Goal: Task Accomplishment & Management: Manage account settings

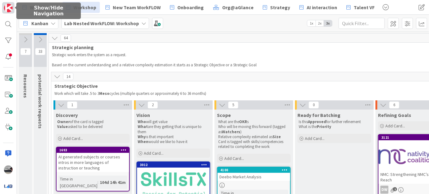
click at [6, 9] on img at bounding box center [8, 8] width 9 height 9
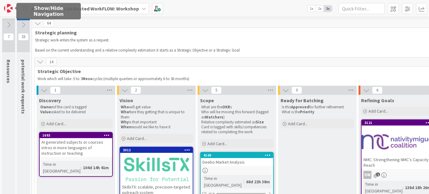
click at [6, 9] on img at bounding box center [8, 8] width 9 height 9
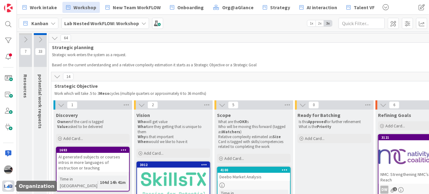
click at [6, 189] on img at bounding box center [8, 186] width 9 height 9
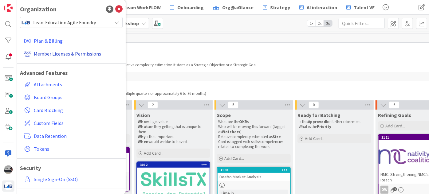
click at [74, 51] on link "Member Licenses & Permissions" at bounding box center [72, 53] width 101 height 11
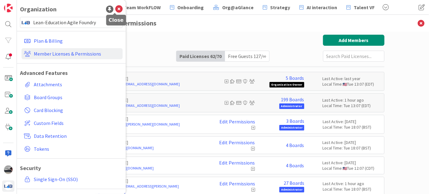
click at [116, 7] on icon at bounding box center [118, 9] width 7 height 7
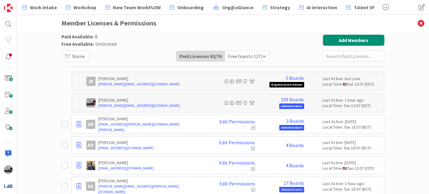
scroll to position [28, 0]
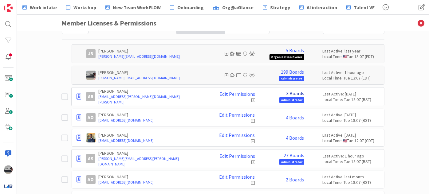
click at [294, 93] on link "3 Boards" at bounding box center [295, 94] width 18 height 6
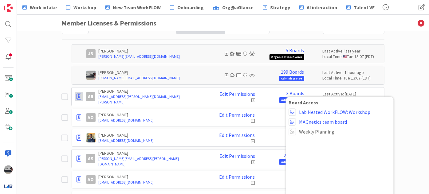
click at [77, 94] on icon at bounding box center [79, 97] width 5 height 6
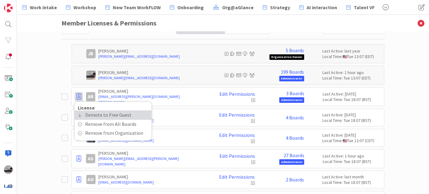
click at [85, 114] on span "Demote to Free Guest" at bounding box center [108, 115] width 46 height 9
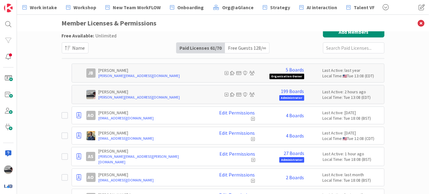
scroll to position [47, 0]
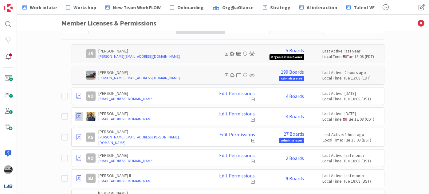
click at [77, 116] on icon at bounding box center [79, 116] width 5 height 6
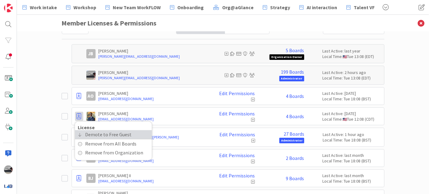
click at [89, 135] on span "Demote to Free Guest" at bounding box center [108, 134] width 46 height 9
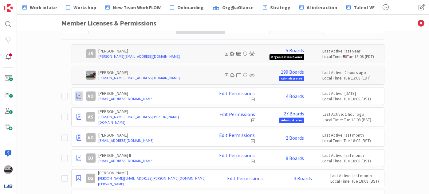
click at [79, 96] on icon at bounding box center [79, 96] width 5 height 6
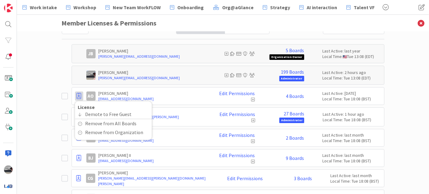
click at [193, 91] on p "[PERSON_NAME]" at bounding box center [152, 94] width 107 height 6
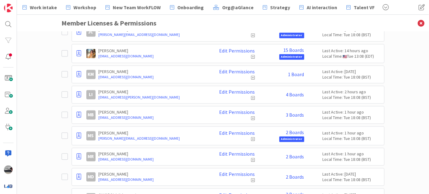
scroll to position [634, 0]
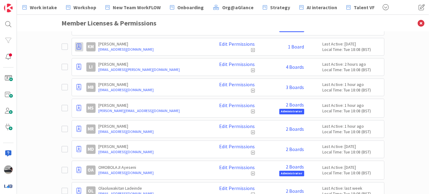
click at [77, 44] on icon at bounding box center [79, 47] width 5 height 6
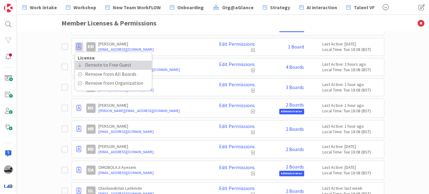
click at [91, 61] on span "Demote to Free Guest" at bounding box center [108, 65] width 46 height 9
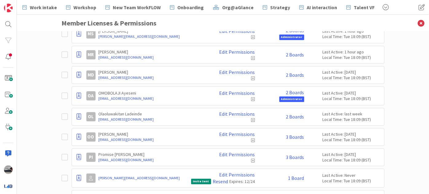
scroll to position [697, 0]
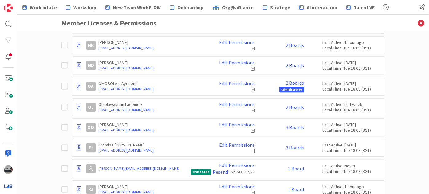
click at [296, 63] on link "2 Boards" at bounding box center [295, 66] width 18 height 6
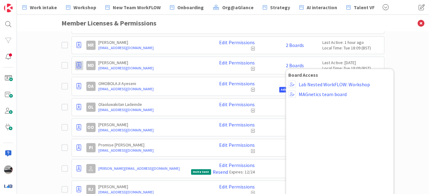
click at [77, 62] on icon at bounding box center [79, 65] width 5 height 6
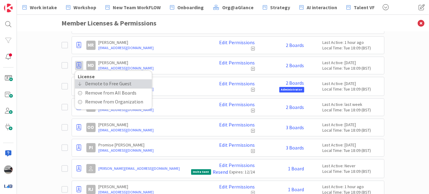
click at [87, 79] on span "Demote to Free Guest" at bounding box center [108, 83] width 46 height 9
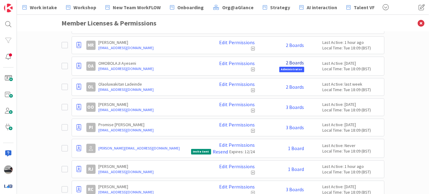
click at [289, 60] on link "2 Boards" at bounding box center [295, 63] width 18 height 6
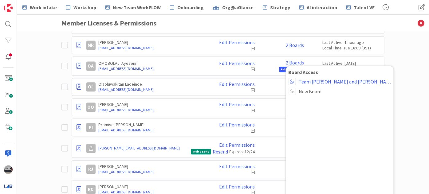
click at [196, 66] on link "[EMAIL_ADDRESS][DOMAIN_NAME]" at bounding box center [152, 69] width 107 height 6
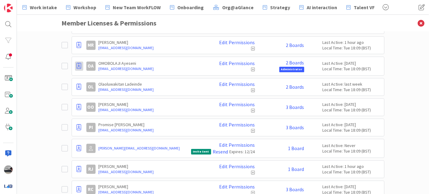
click at [77, 63] on icon at bounding box center [79, 66] width 5 height 6
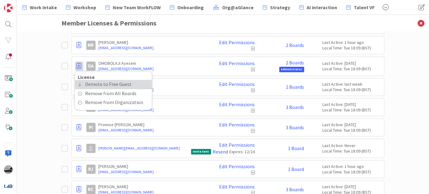
click at [86, 80] on span "Demote to Free Guest" at bounding box center [108, 84] width 46 height 9
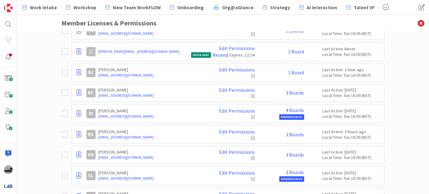
scroll to position [781, 0]
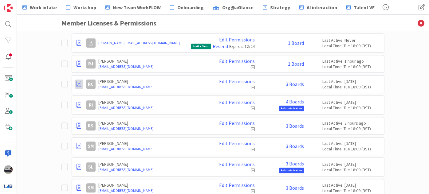
click at [78, 81] on icon at bounding box center [79, 84] width 5 height 6
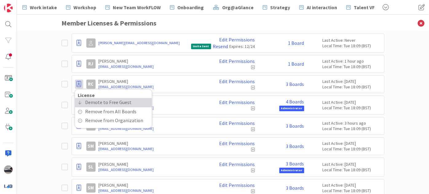
click at [85, 98] on span "Demote to Free Guest" at bounding box center [108, 102] width 46 height 9
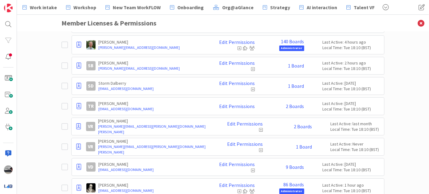
scroll to position [977, 0]
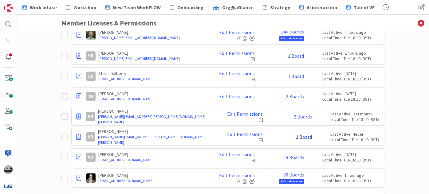
click at [296, 134] on link "1 Board" at bounding box center [304, 137] width 16 height 6
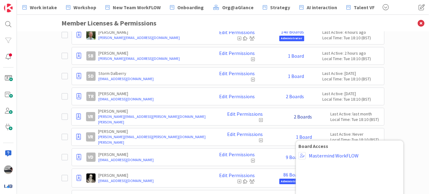
click at [294, 114] on link "2 Boards" at bounding box center [303, 117] width 18 height 6
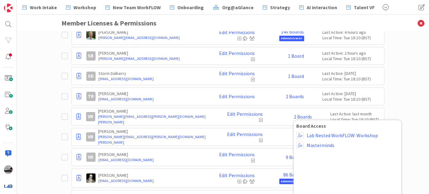
click at [272, 128] on div "VR [PERSON_NAME] [PERSON_NAME][EMAIL_ADDRESS][PERSON_NAME][DOMAIN_NAME][PERSON_…" at bounding box center [227, 137] width 313 height 18
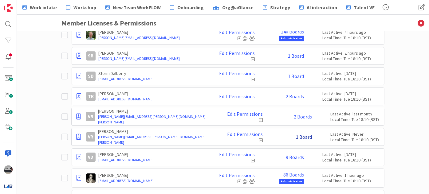
click at [296, 134] on link "1 Board" at bounding box center [304, 137] width 16 height 6
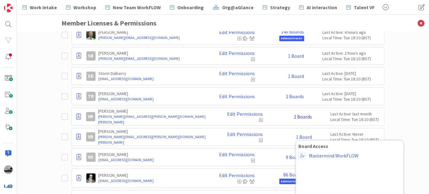
click at [297, 114] on link "2 Boards" at bounding box center [303, 117] width 18 height 6
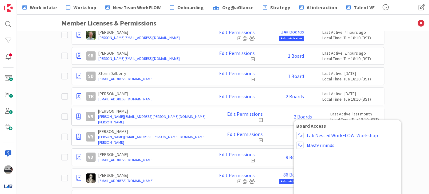
click at [277, 132] on div "VR [PERSON_NAME] [PERSON_NAME][EMAIL_ADDRESS][PERSON_NAME][DOMAIN_NAME][PERSON_…" at bounding box center [233, 137] width 295 height 11
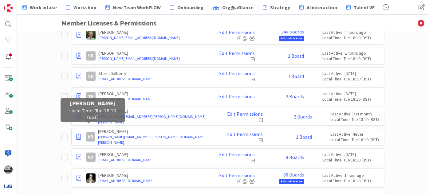
click at [90, 132] on div "VR" at bounding box center [90, 136] width 9 height 9
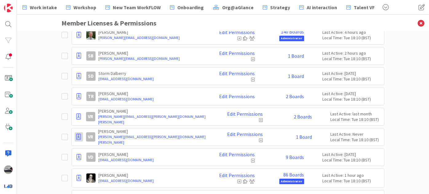
click at [79, 134] on icon at bounding box center [79, 137] width 5 height 6
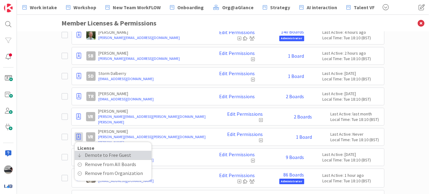
click at [86, 151] on span "Demote to Free Guest" at bounding box center [108, 155] width 46 height 9
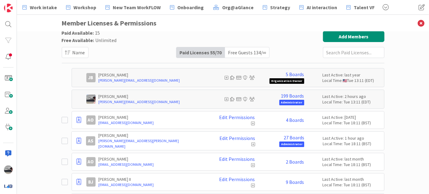
scroll to position [0, 0]
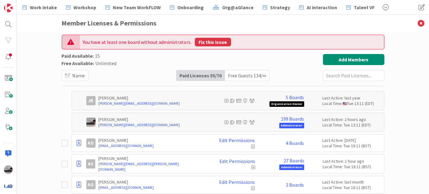
click at [222, 40] on button "Fix this issue" at bounding box center [213, 42] width 36 height 9
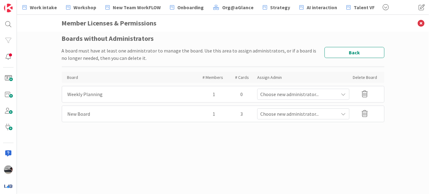
click at [345, 95] on icon at bounding box center [343, 94] width 5 height 5
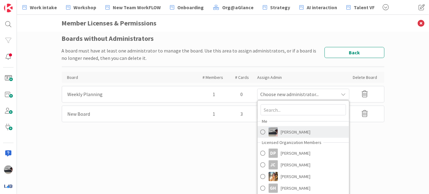
click at [300, 130] on span "[PERSON_NAME]" at bounding box center [296, 132] width 30 height 9
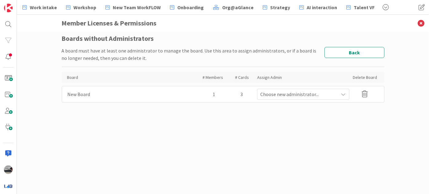
click at [298, 97] on span "Choose new administrator..." at bounding box center [300, 94] width 78 height 7
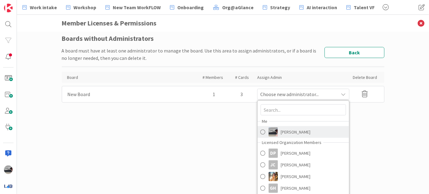
click at [271, 130] on img at bounding box center [273, 132] width 9 height 9
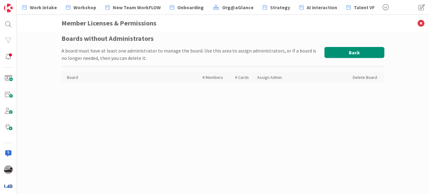
click at [355, 51] on button "Back" at bounding box center [355, 52] width 60 height 11
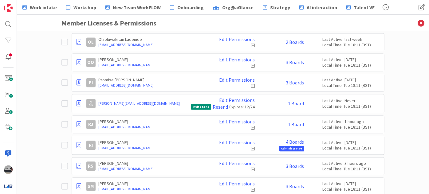
scroll to position [659, 0]
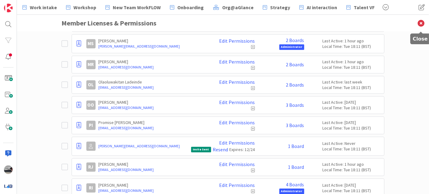
click at [421, 21] on icon at bounding box center [421, 23] width 16 height 17
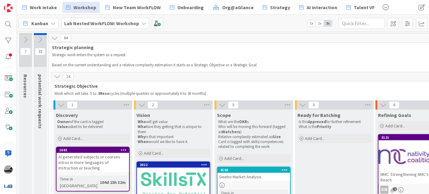
click at [122, 28] on div "Lab Nested WorkFLOW: Workshop" at bounding box center [105, 23] width 88 height 11
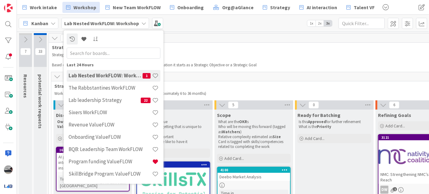
click at [108, 53] on input "text" at bounding box center [114, 52] width 94 height 11
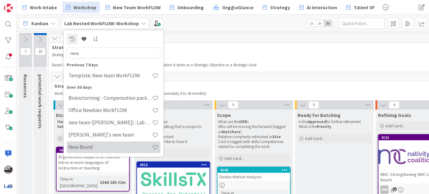
type input "new"
click at [84, 148] on h4 "New Board" at bounding box center [111, 147] width 84 height 6
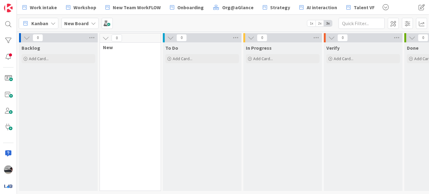
scroll to position [1, 0]
click at [420, 9] on span at bounding box center [421, 7] width 11 height 11
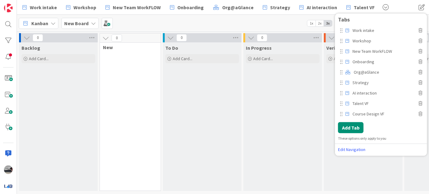
click at [398, 1] on div "Work intake Workshop New Team WorkFLOW Onboarding Org@aGlance Strategy AI inter…" at bounding box center [223, 7] width 412 height 15
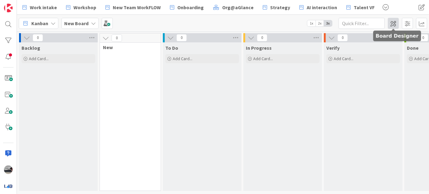
click at [396, 21] on span at bounding box center [393, 23] width 11 height 11
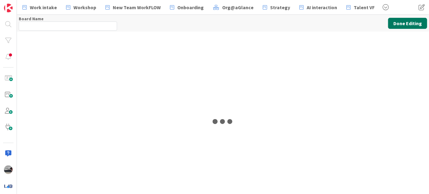
type input "New Board"
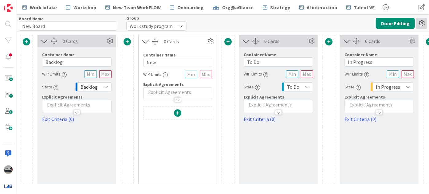
click at [421, 23] on icon at bounding box center [421, 23] width 11 height 11
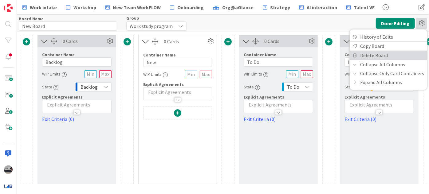
click at [381, 54] on link "Delete Board" at bounding box center [388, 55] width 77 height 9
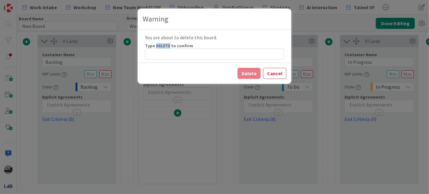
drag, startPoint x: 169, startPoint y: 46, endPoint x: 156, endPoint y: 46, distance: 13.5
click at [156, 46] on label "Type DELETE to confirm" at bounding box center [169, 46] width 48 height 6
copy label "DELETE"
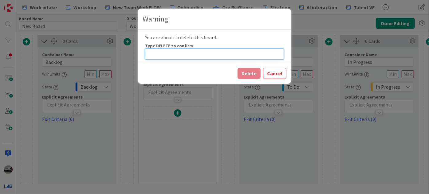
click at [147, 55] on input at bounding box center [214, 54] width 139 height 11
paste input "DELETE"
type input "DELETE"
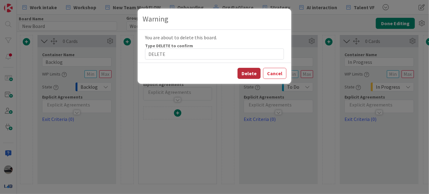
click at [247, 74] on button "Delete" at bounding box center [249, 73] width 23 height 11
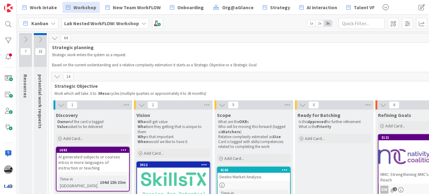
click at [131, 20] on b "Lab Nested WorkFLOW: Workshop" at bounding box center [101, 23] width 75 height 6
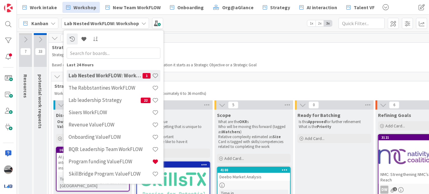
click at [114, 53] on input "text" at bounding box center [114, 52] width 94 height 11
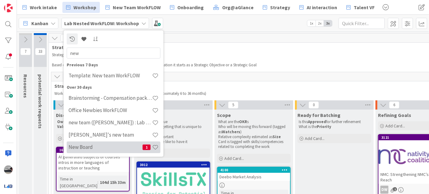
type input "new"
click at [85, 145] on h4 "New Board" at bounding box center [106, 147] width 74 height 6
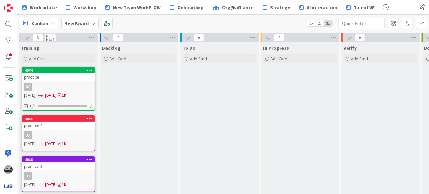
scroll to position [9, 0]
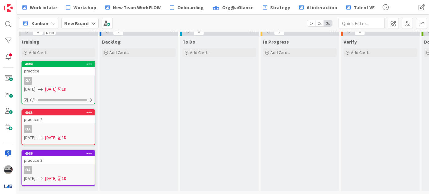
click at [51, 77] on div "OA" at bounding box center [58, 81] width 73 height 8
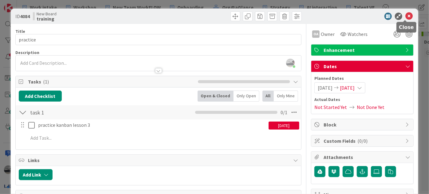
click at [405, 16] on icon at bounding box center [408, 16] width 7 height 7
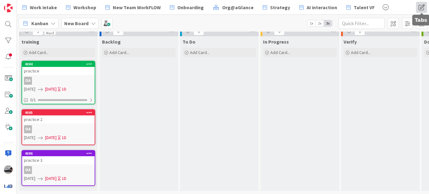
click at [418, 4] on span at bounding box center [421, 7] width 11 height 11
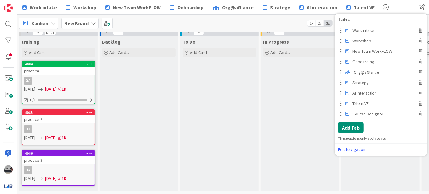
click at [388, 5] on div "Work intake Workshop New Team WorkFLOW Onboarding Org@aGlance Strategy AI inter…" at bounding box center [210, 7] width 382 height 11
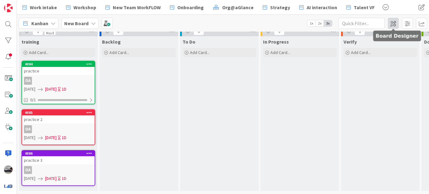
click at [393, 25] on span at bounding box center [393, 23] width 11 height 11
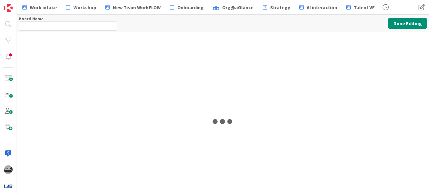
type input "New Board"
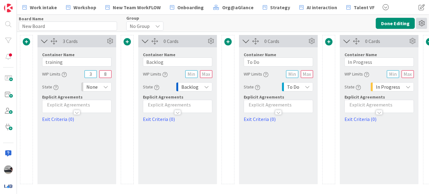
click at [418, 22] on icon at bounding box center [421, 23] width 11 height 11
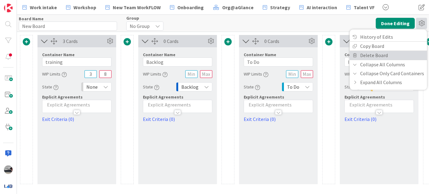
click at [383, 55] on link "Delete Board" at bounding box center [388, 55] width 77 height 9
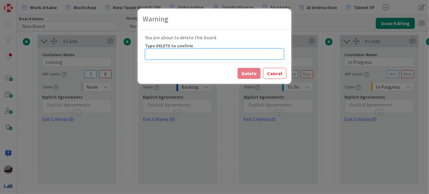
click at [172, 57] on input at bounding box center [214, 54] width 139 height 11
paste input "DELETE"
type input "DELETE"
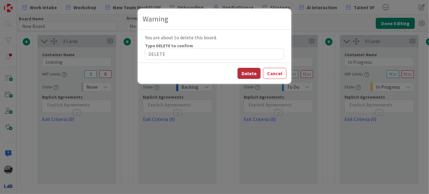
click at [256, 69] on button "Delete" at bounding box center [249, 73] width 23 height 11
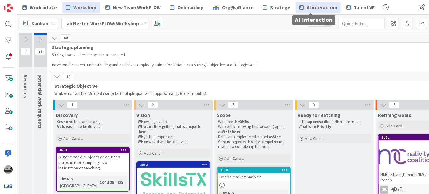
click at [322, 5] on span "AI interaction" at bounding box center [322, 7] width 30 height 7
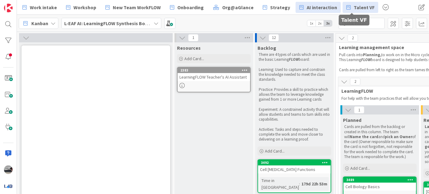
click at [354, 8] on span "Talent VF" at bounding box center [364, 7] width 21 height 7
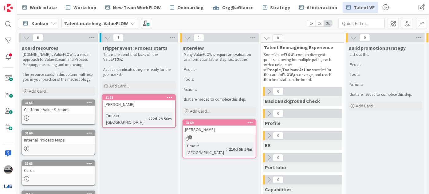
click at [24, 39] on icon at bounding box center [26, 37] width 7 height 7
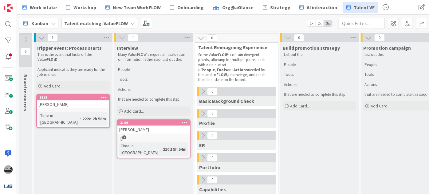
click at [37, 37] on button at bounding box center [41, 38] width 8 height 8
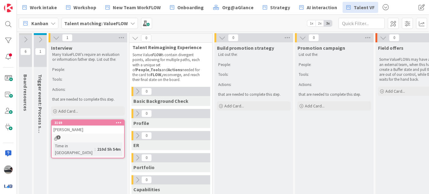
click at [55, 38] on icon at bounding box center [56, 37] width 7 height 7
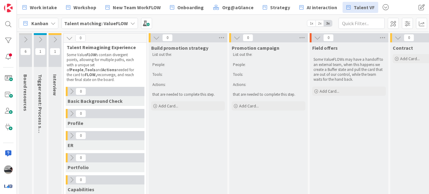
click at [153, 37] on icon at bounding box center [156, 37] width 7 height 7
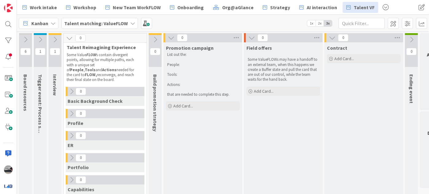
click at [171, 37] on icon at bounding box center [171, 37] width 7 height 7
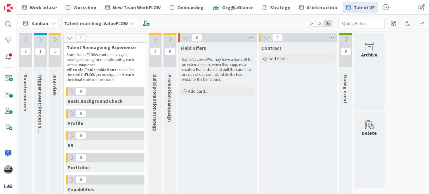
click at [185, 37] on icon at bounding box center [186, 37] width 7 height 7
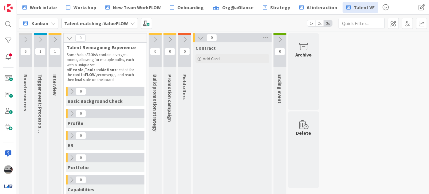
click at [197, 37] on button at bounding box center [201, 38] width 8 height 8
